Goal: Information Seeking & Learning: Learn about a topic

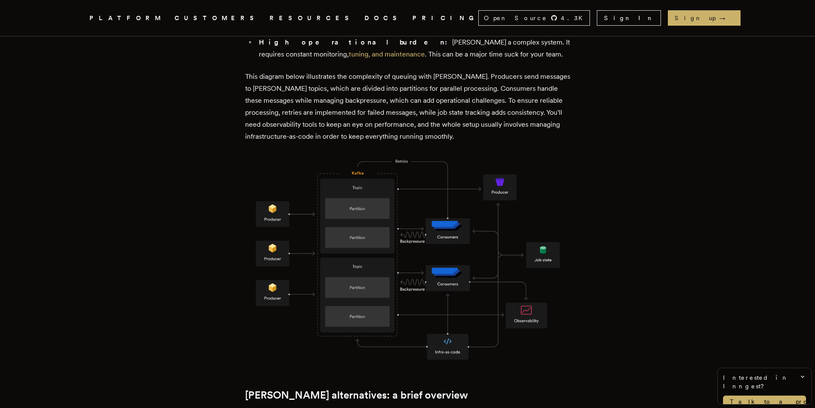
scroll to position [599, 0]
click at [474, 102] on p "This diagram below illustrates the complexity of queuing with [PERSON_NAME]. Pr…" at bounding box center [407, 108] width 325 height 72
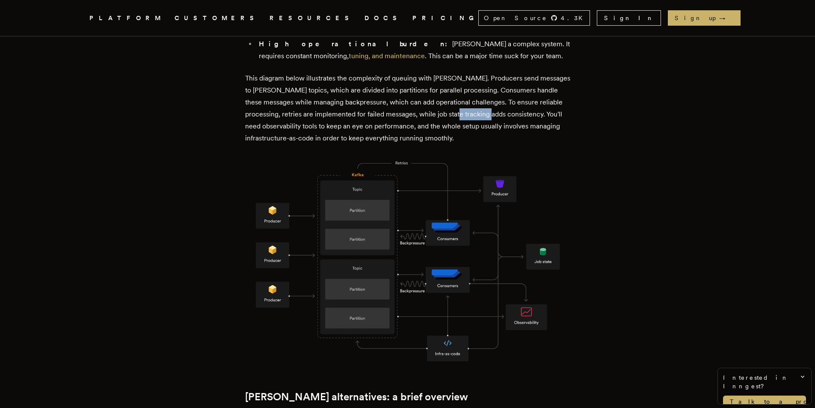
click at [474, 102] on p "This diagram below illustrates the complexity of queuing with [PERSON_NAME]. Pr…" at bounding box center [407, 108] width 325 height 72
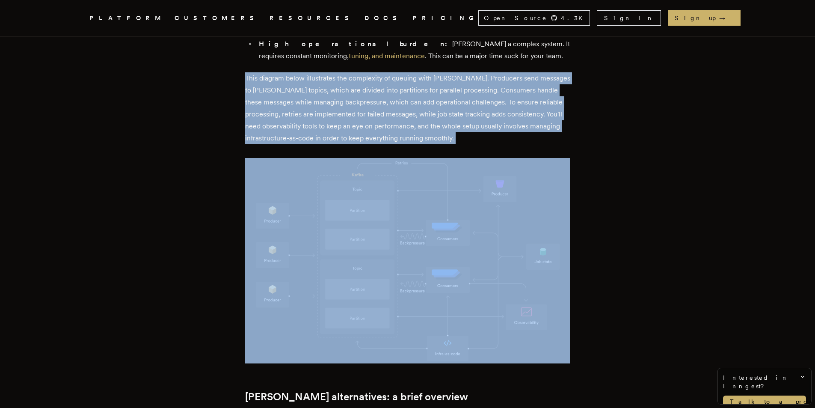
click at [474, 102] on p "This diagram below illustrates the complexity of queuing with [PERSON_NAME]. Pr…" at bounding box center [407, 108] width 325 height 72
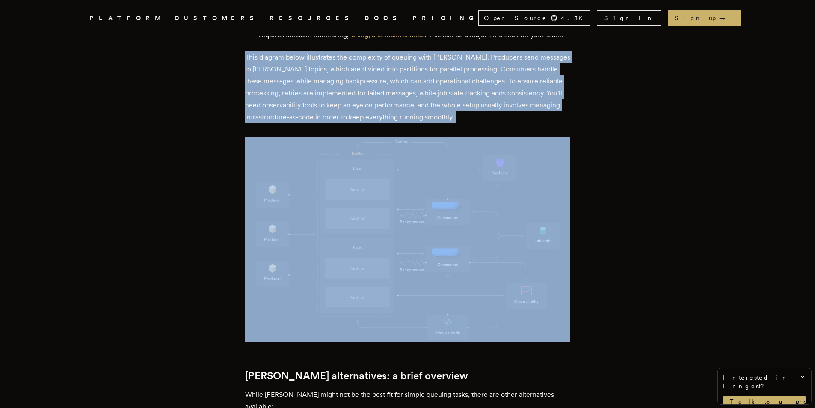
scroll to position [636, 0]
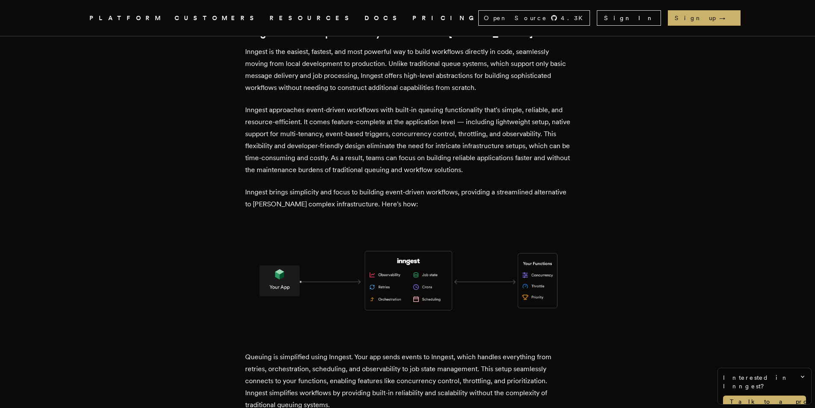
scroll to position [1200, 0]
click at [413, 246] on img at bounding box center [407, 279] width 325 height 113
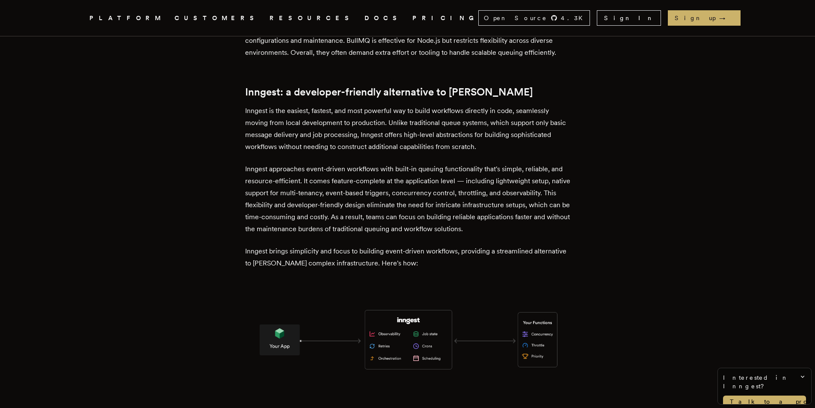
scroll to position [1137, 0]
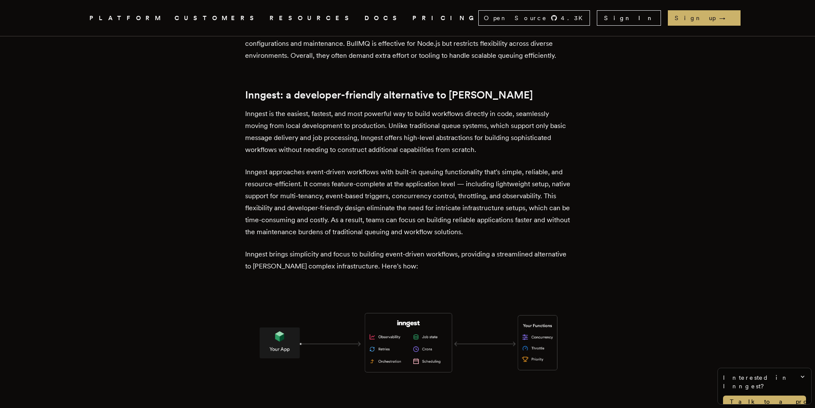
click at [413, 246] on div "[PERSON_NAME] is a common choice for distributed streaming, powering everything…" at bounding box center [407, 19] width 325 height 1573
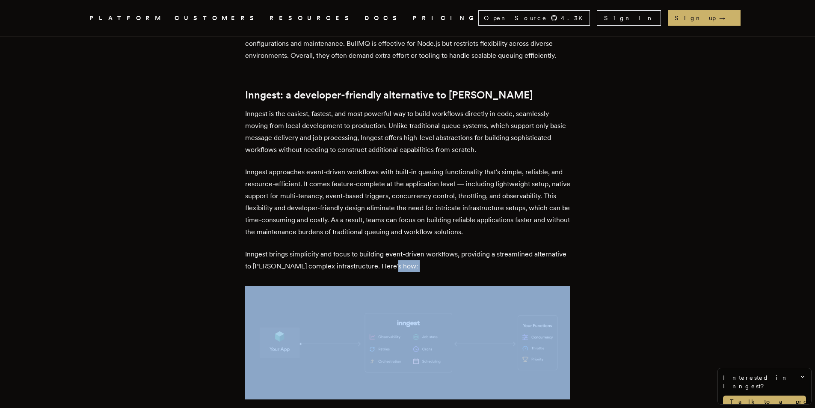
click at [413, 246] on div "[PERSON_NAME] is a common choice for distributed streaming, powering everything…" at bounding box center [407, 19] width 325 height 1573
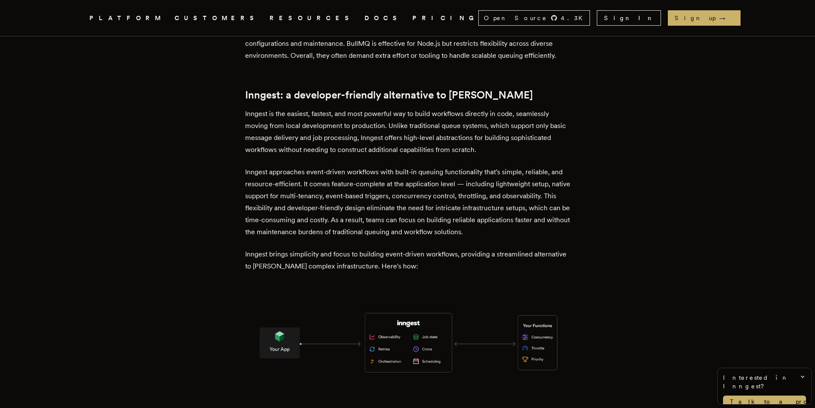
click at [444, 248] on p "Inngest brings simplicity and focus to building event-driven workflows, providi…" at bounding box center [407, 260] width 325 height 24
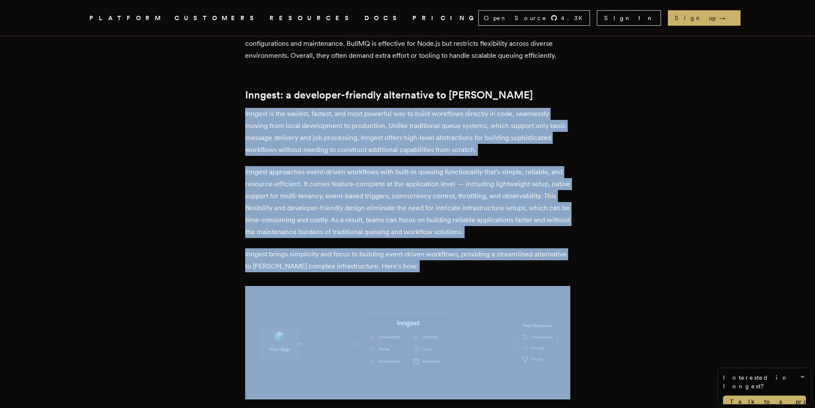
drag, startPoint x: 444, startPoint y: 239, endPoint x: 308, endPoint y: 74, distance: 213.4
click at [308, 74] on div "[PERSON_NAME] is a common choice for distributed streaming, powering everything…" at bounding box center [407, 19] width 325 height 1573
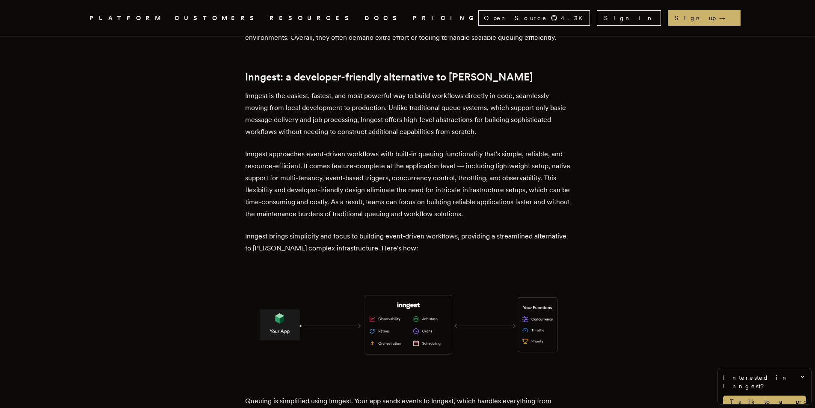
scroll to position [1152, 0]
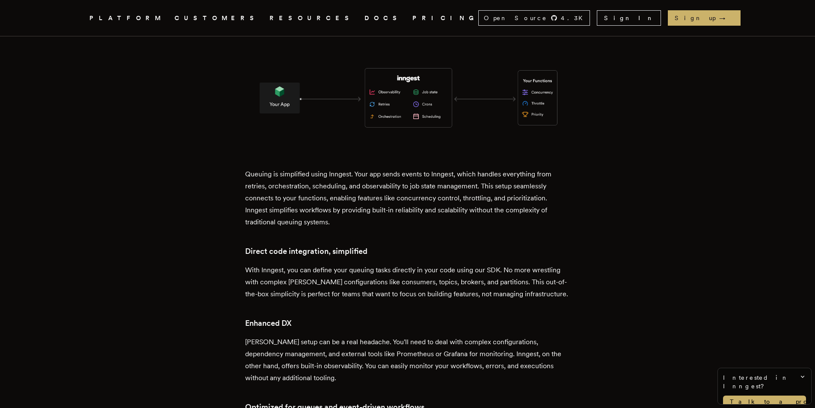
scroll to position [1383, 0]
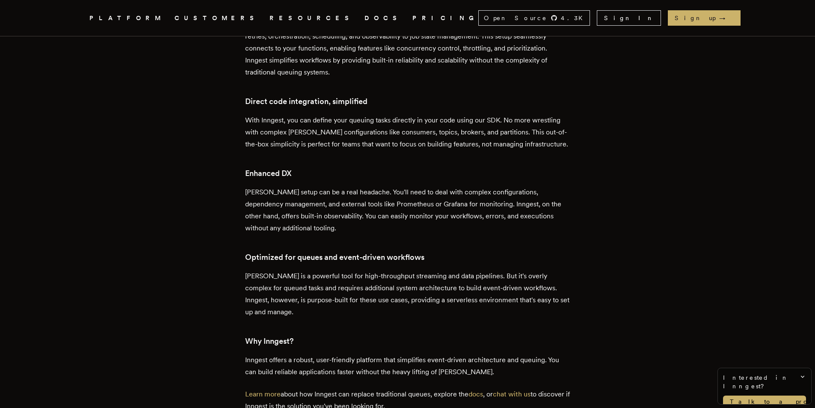
scroll to position [1419, 0]
